Goal: Check status

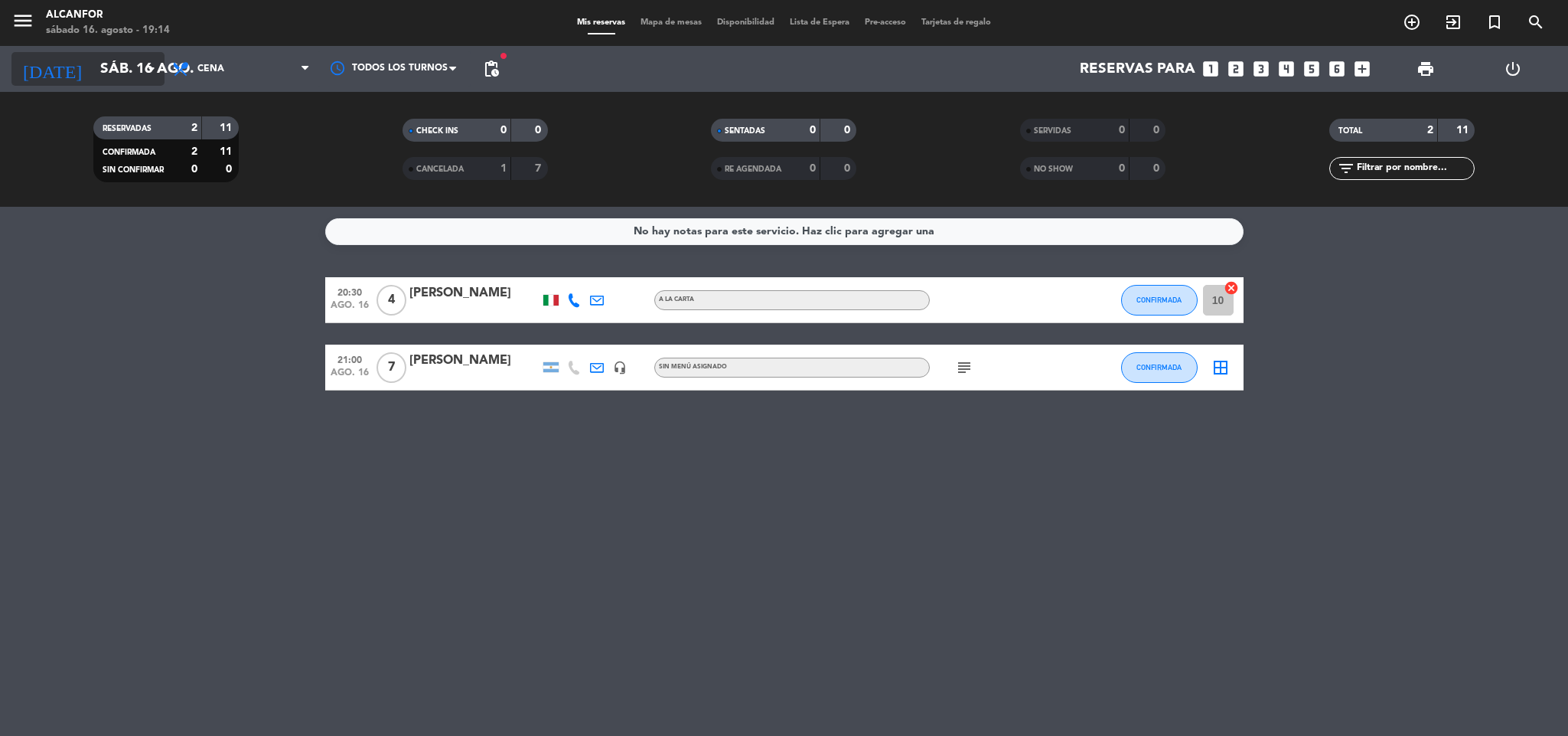
click at [93, 60] on input "sáb. 16 ago." at bounding box center [185, 69] width 185 height 32
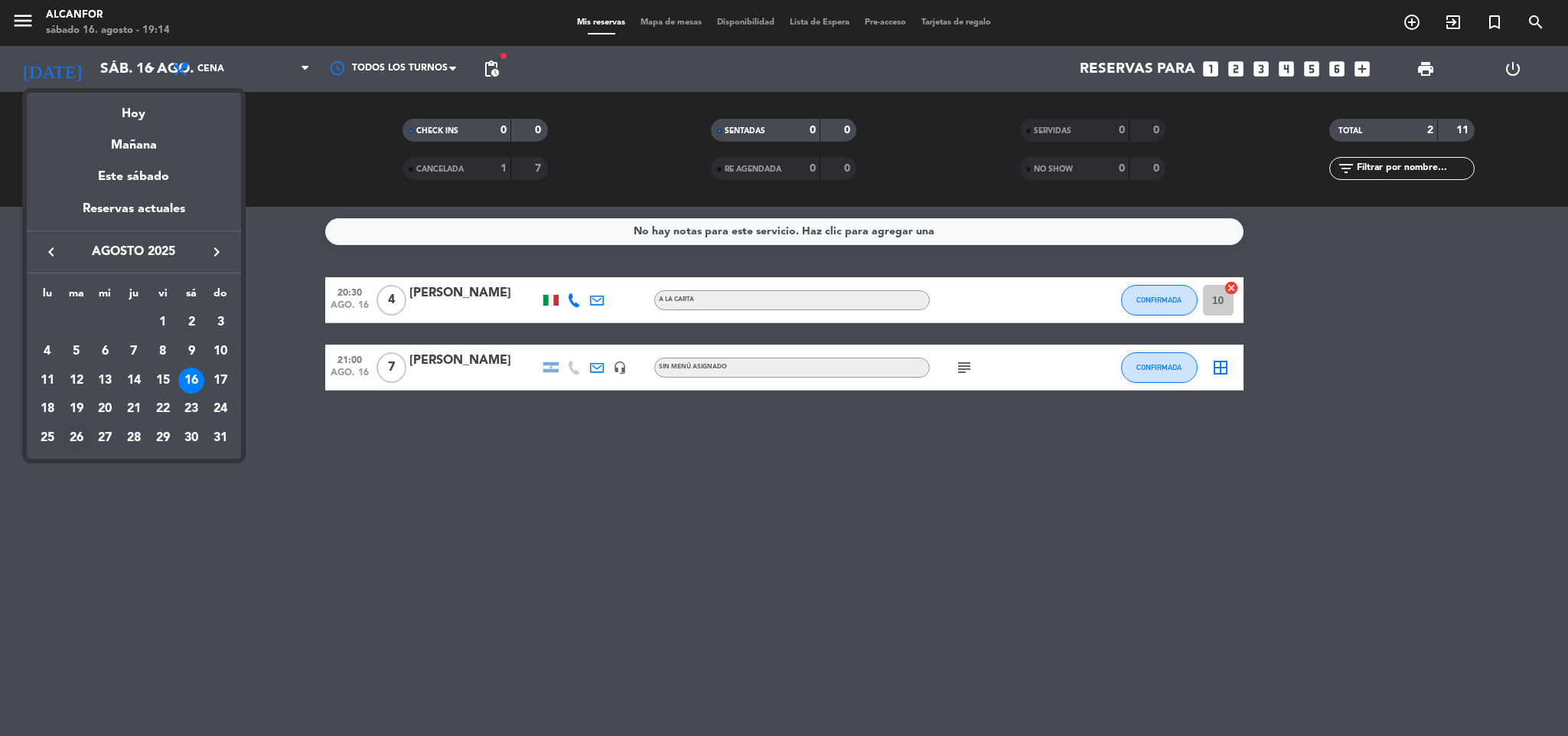
click at [76, 446] on div "26" at bounding box center [76, 437] width 26 height 26
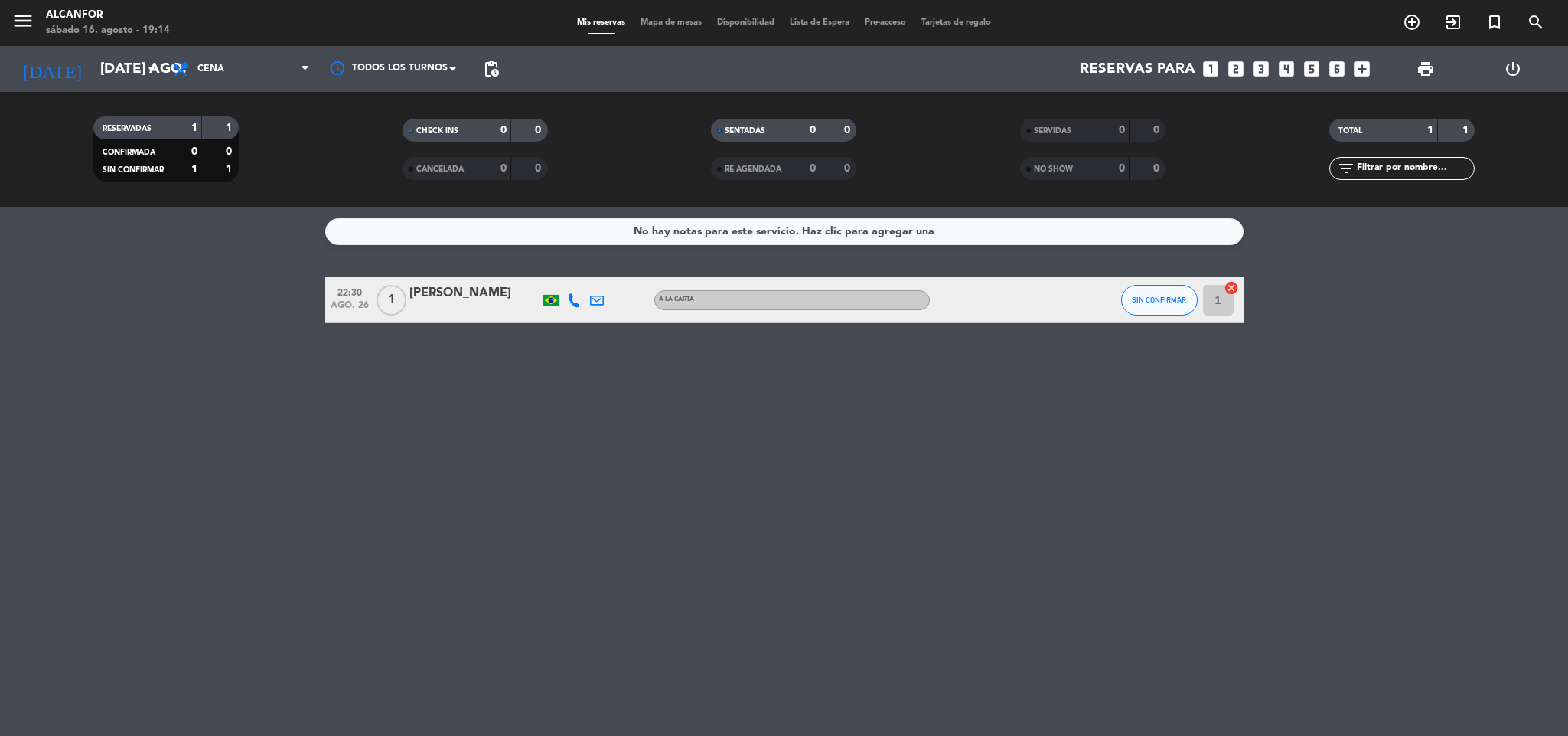
click at [104, 49] on div "[DATE] [DATE] ago. arrow_drop_down" at bounding box center [88, 68] width 153 height 45
click at [129, 65] on input "[DATE] ago." at bounding box center [185, 69] width 185 height 32
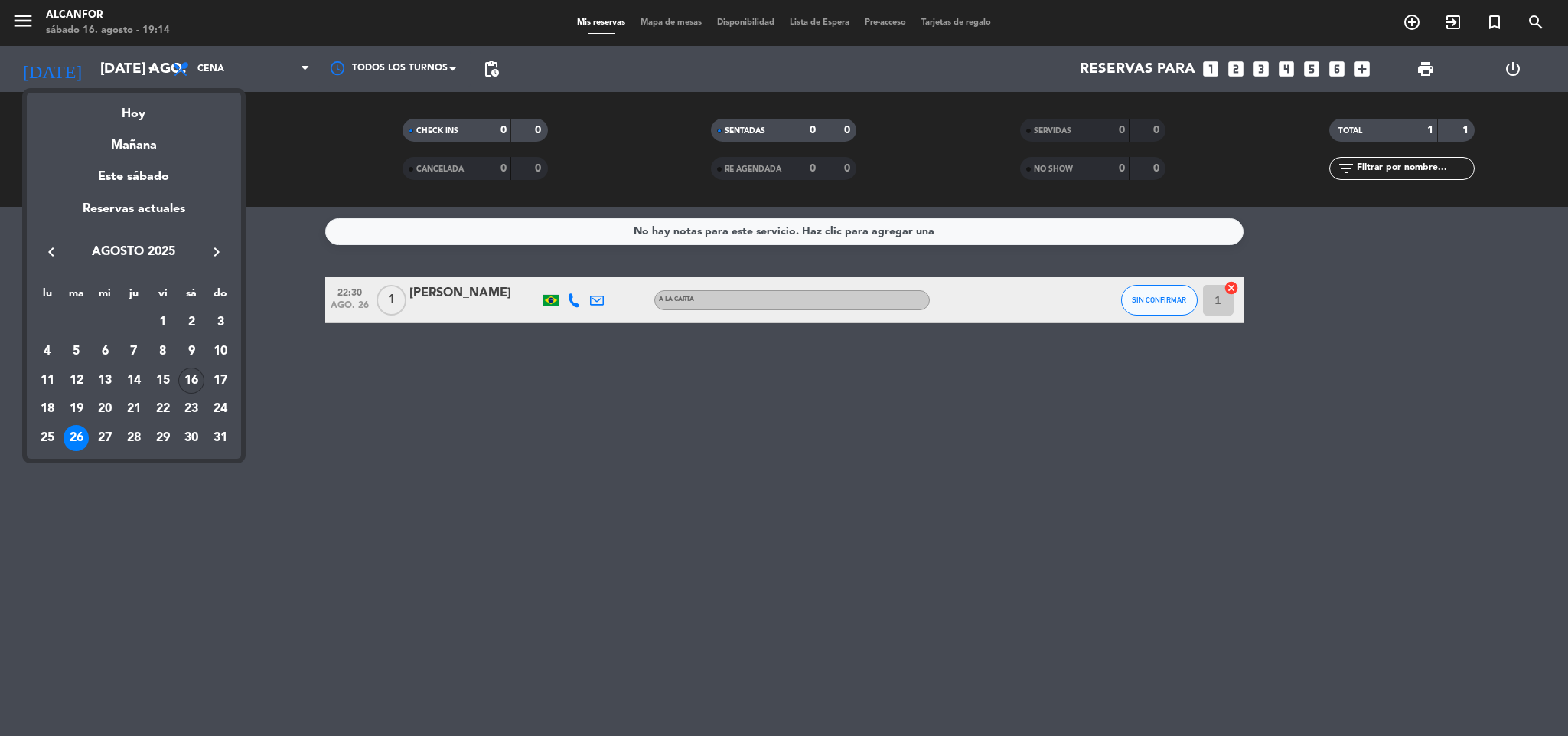
click at [188, 376] on div "16" at bounding box center [191, 380] width 26 height 26
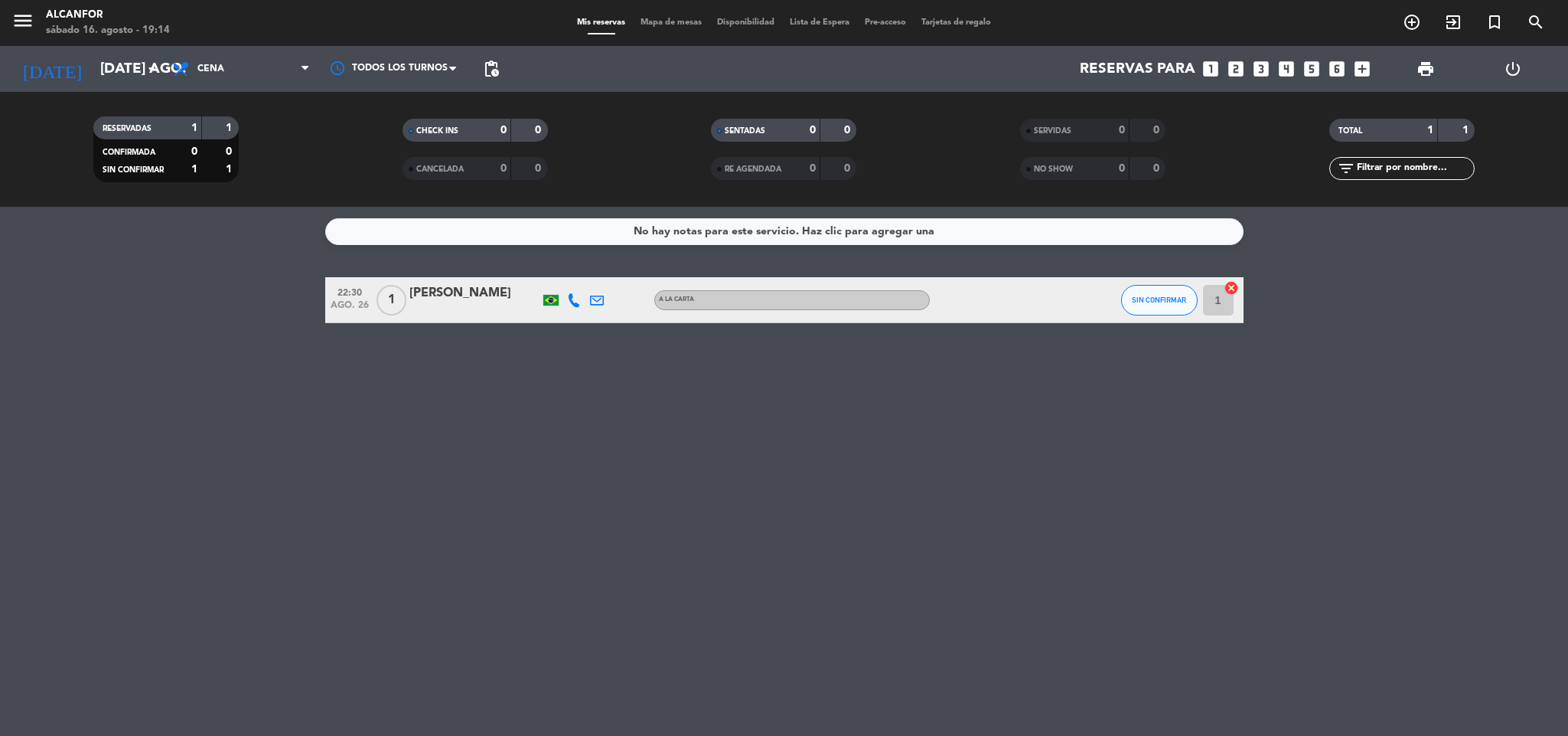
type input "sáb. 16 ago."
